Goal: Task Accomplishment & Management: Use online tool/utility

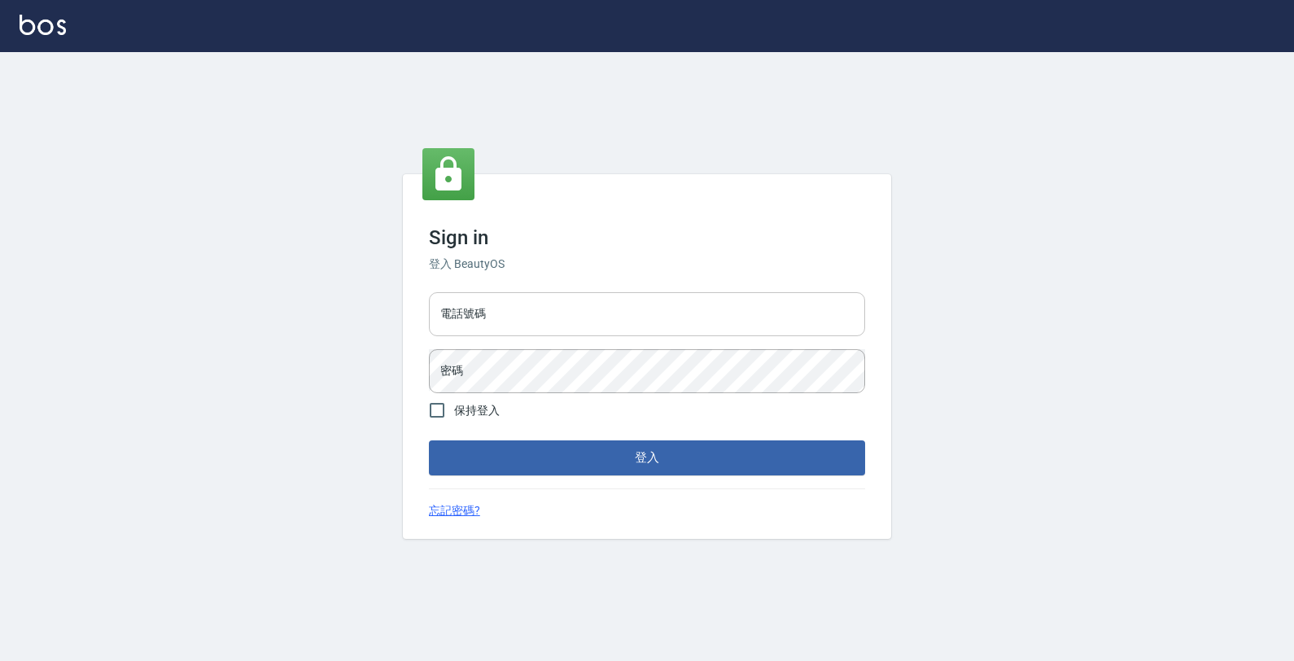
click at [693, 298] on input "電話號碼" at bounding box center [647, 314] width 436 height 44
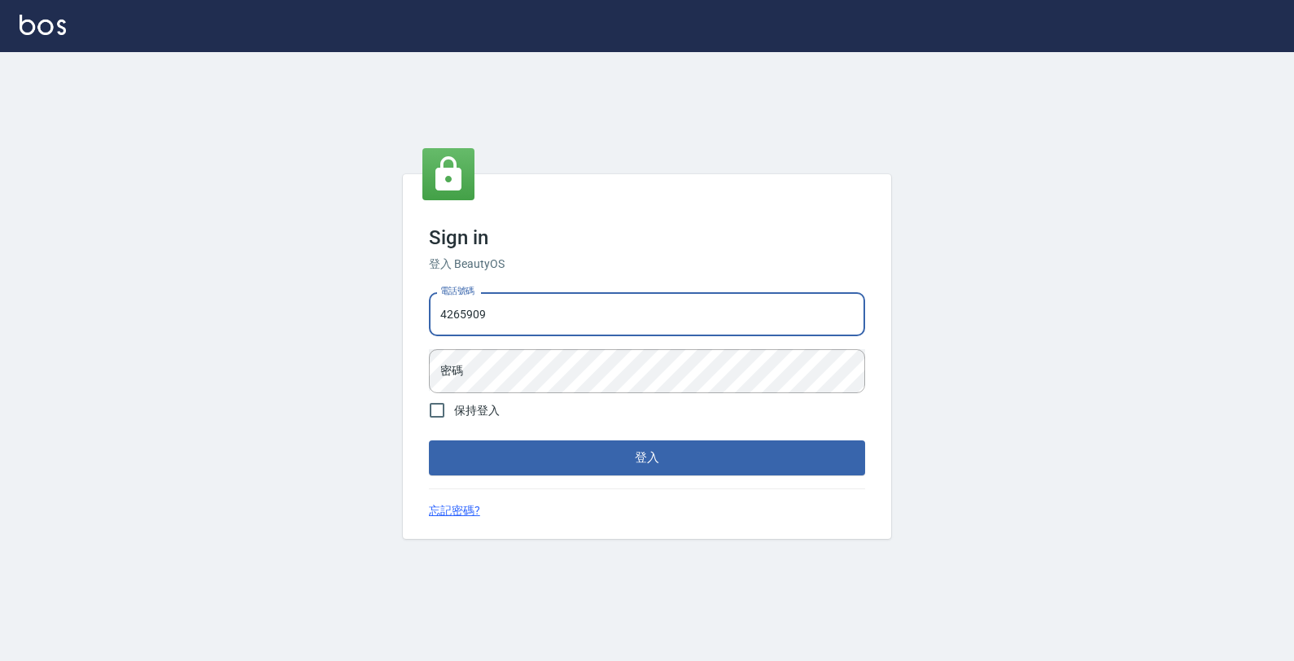
type input "4265909"
click at [429, 440] on button "登入" at bounding box center [647, 457] width 436 height 34
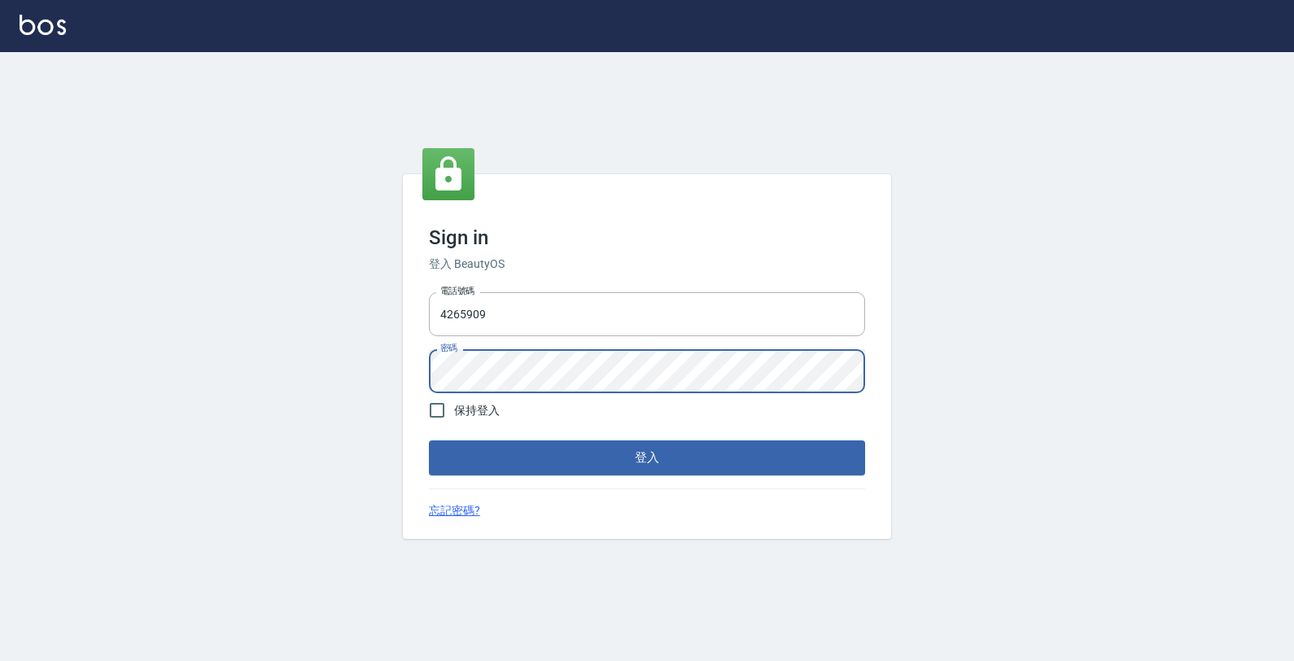
click at [429, 440] on button "登入" at bounding box center [647, 457] width 436 height 34
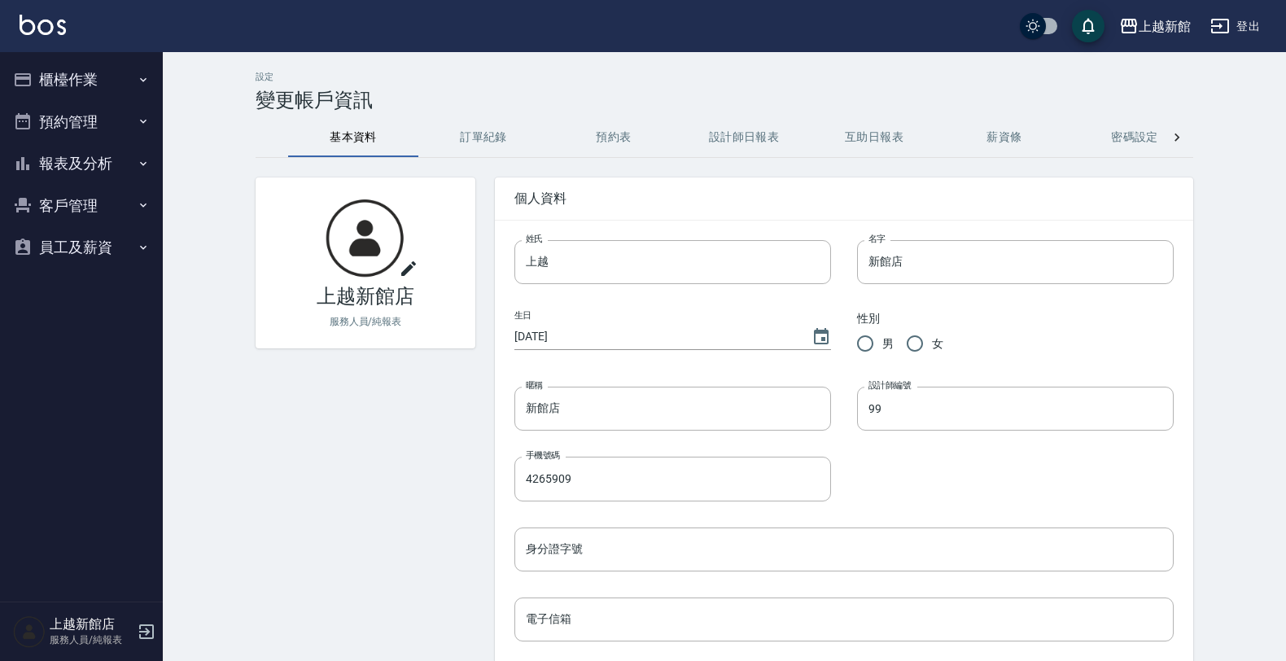
click at [74, 77] on button "櫃檯作業" at bounding box center [82, 80] width 150 height 42
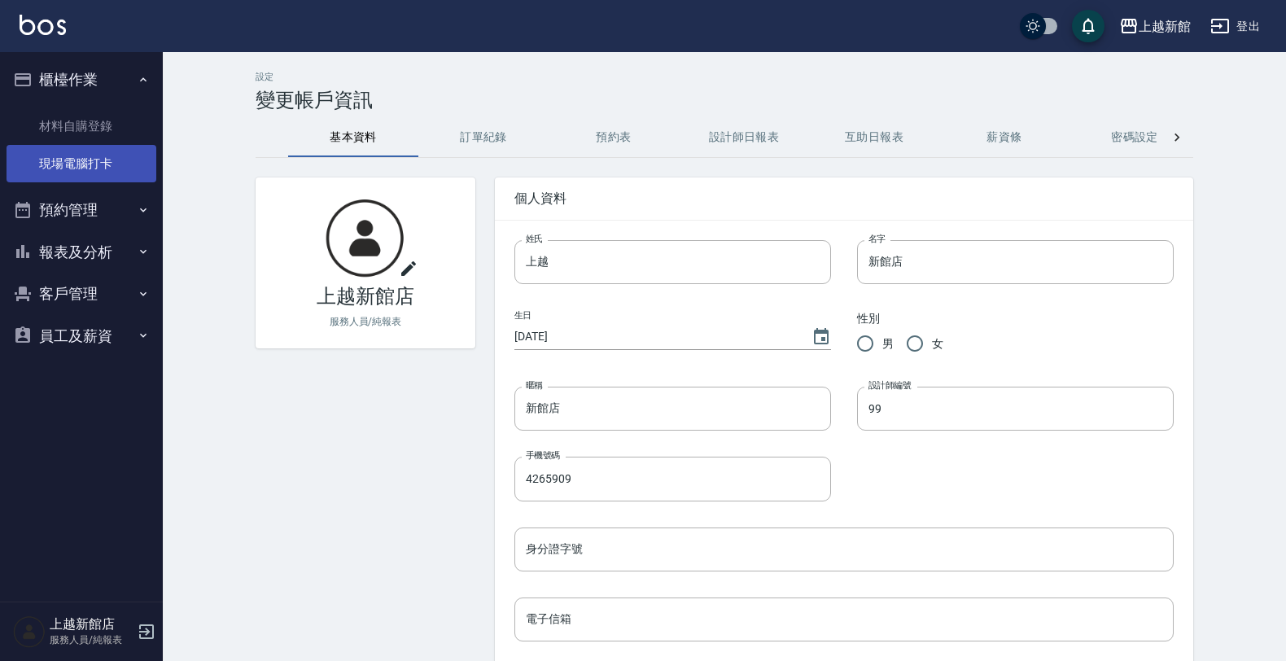
click at [115, 144] on ul "材料自購登錄 現場電腦打卡" at bounding box center [82, 145] width 150 height 89
click at [112, 157] on link "現場電腦打卡" at bounding box center [82, 163] width 150 height 37
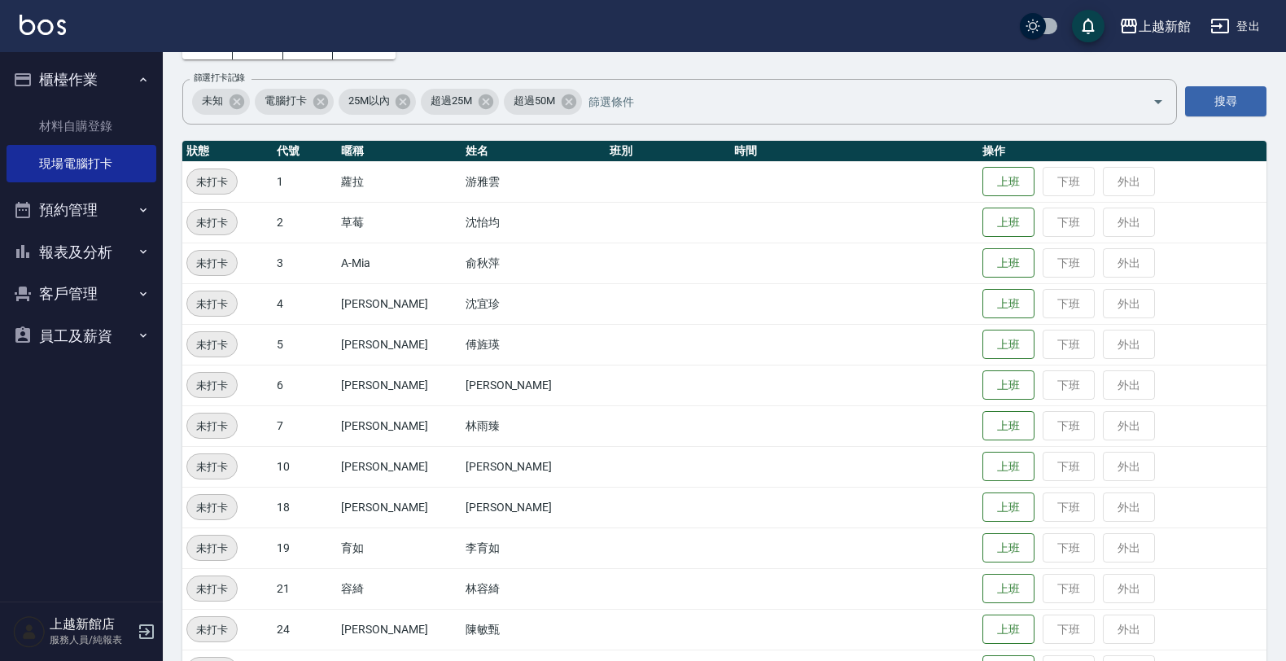
scroll to position [203, 0]
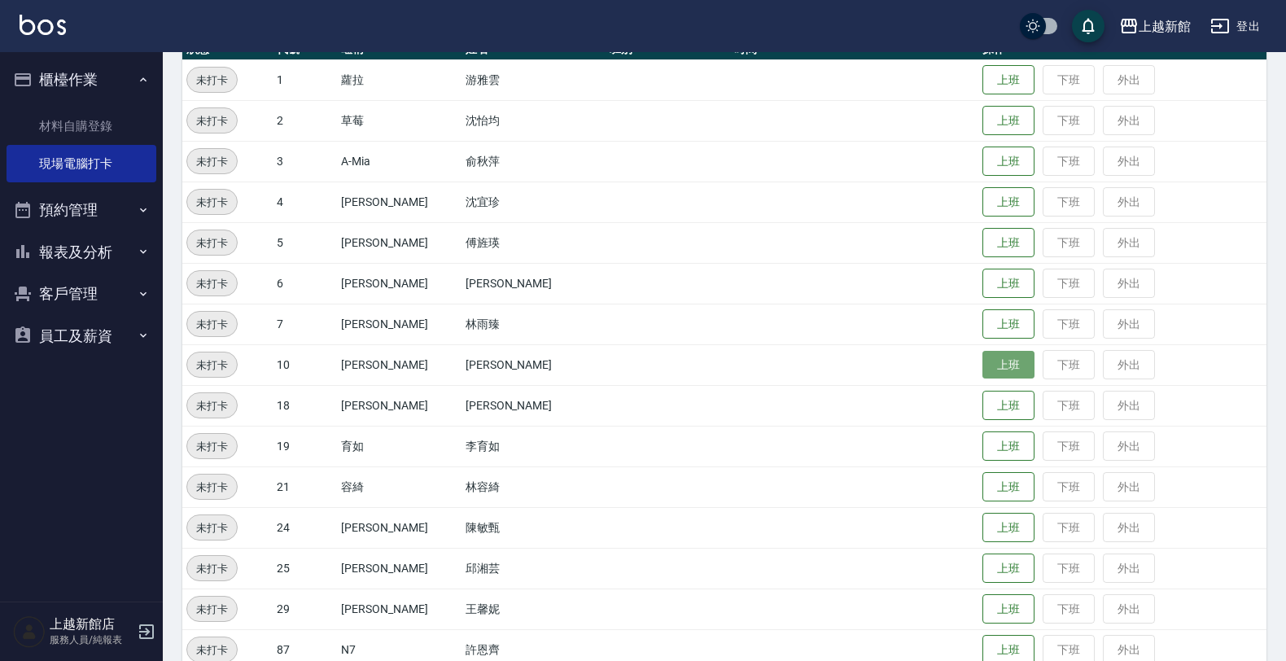
click at [982, 366] on button "上班" at bounding box center [1008, 365] width 52 height 28
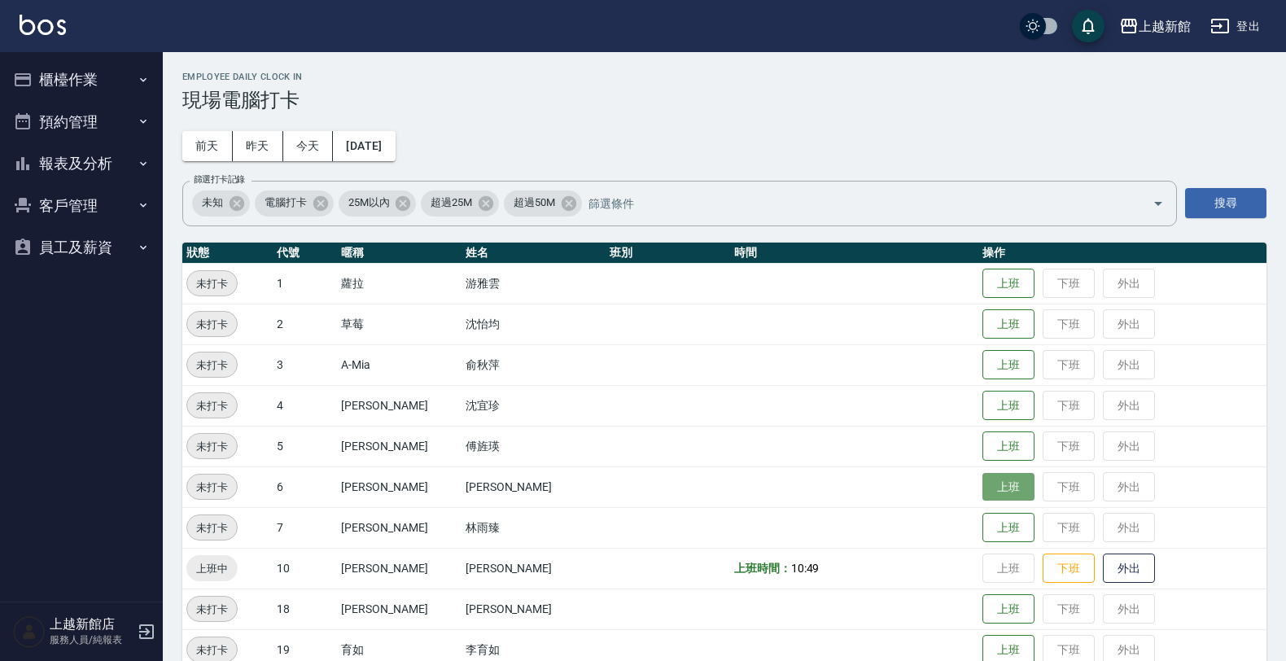
click at [982, 482] on button "上班" at bounding box center [1008, 487] width 52 height 28
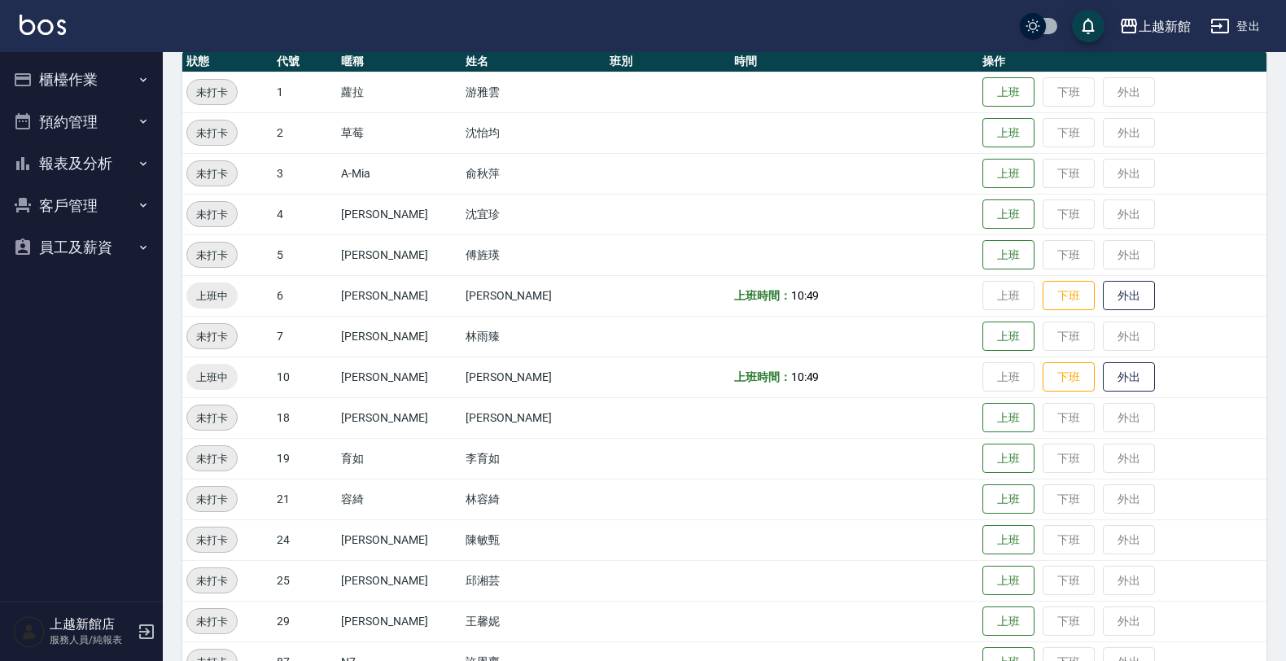
scroll to position [203, 0]
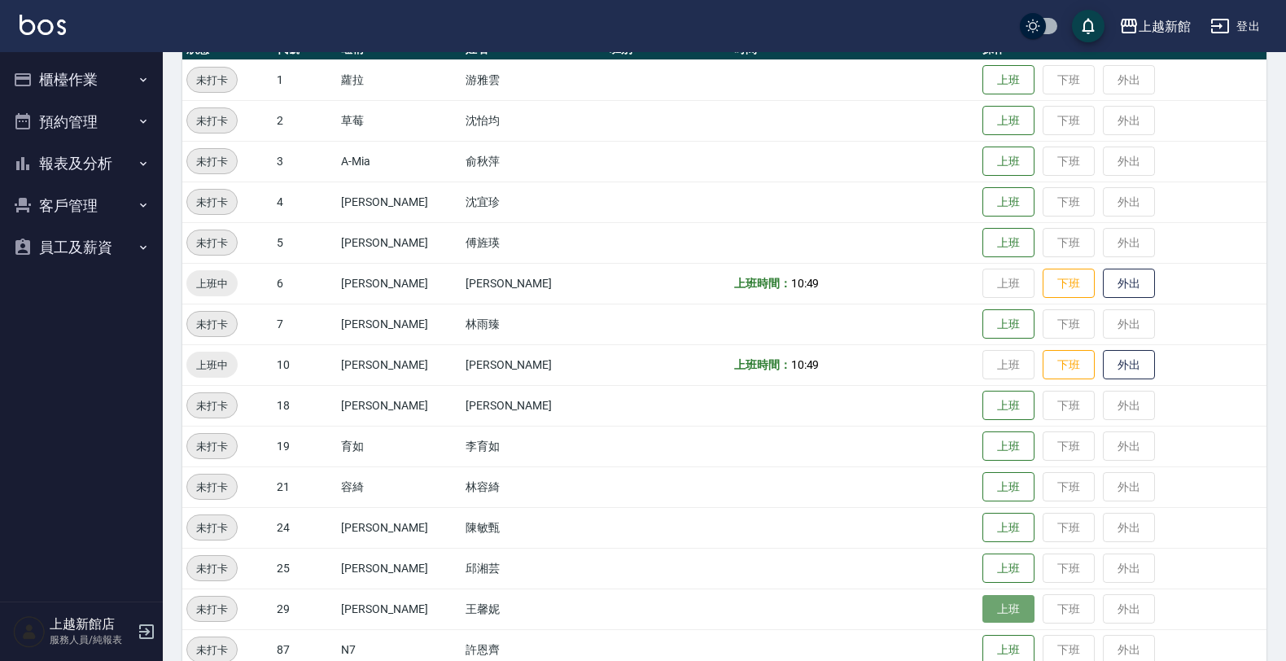
click at [982, 607] on button "上班" at bounding box center [1008, 609] width 52 height 28
click at [982, 323] on button "上班" at bounding box center [1008, 324] width 52 height 28
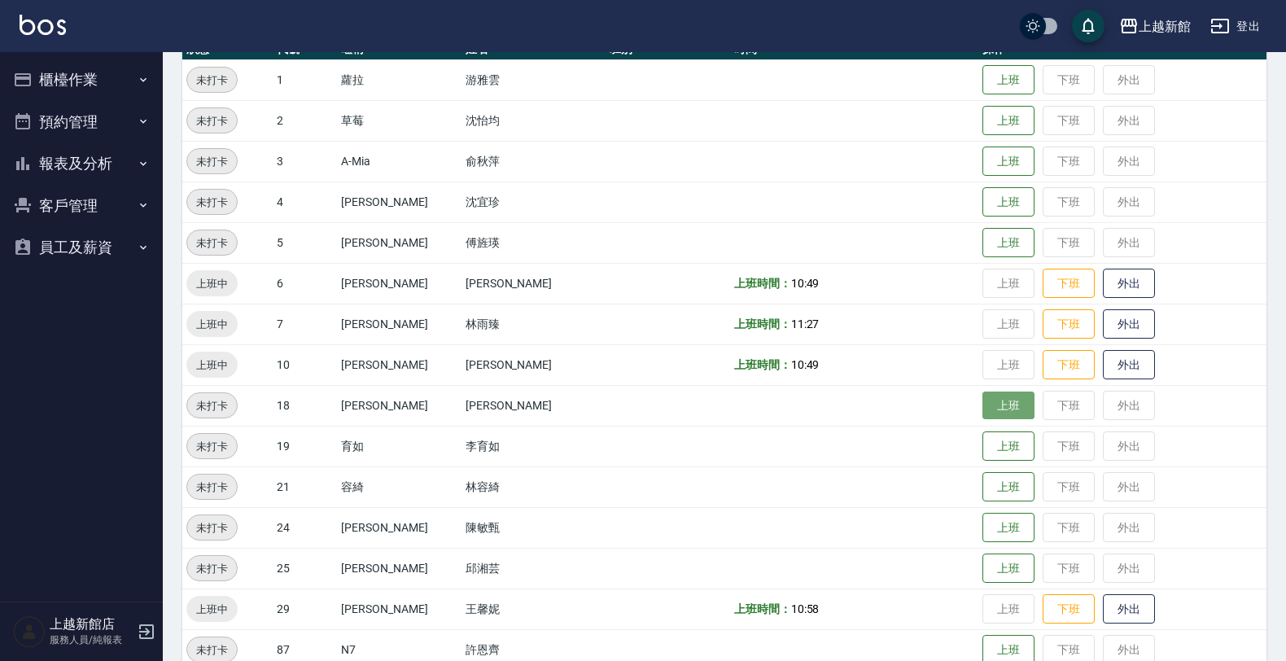
click at [982, 399] on button "上班" at bounding box center [1008, 405] width 52 height 28
